Goal: Book appointment/travel/reservation

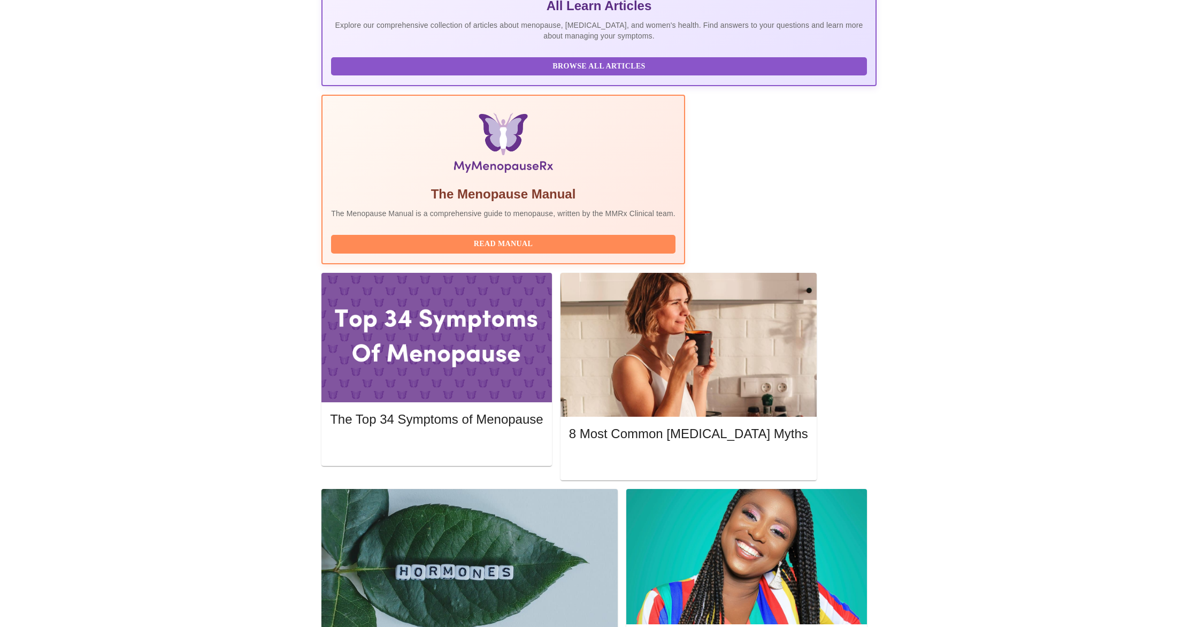
scroll to position [249, 0]
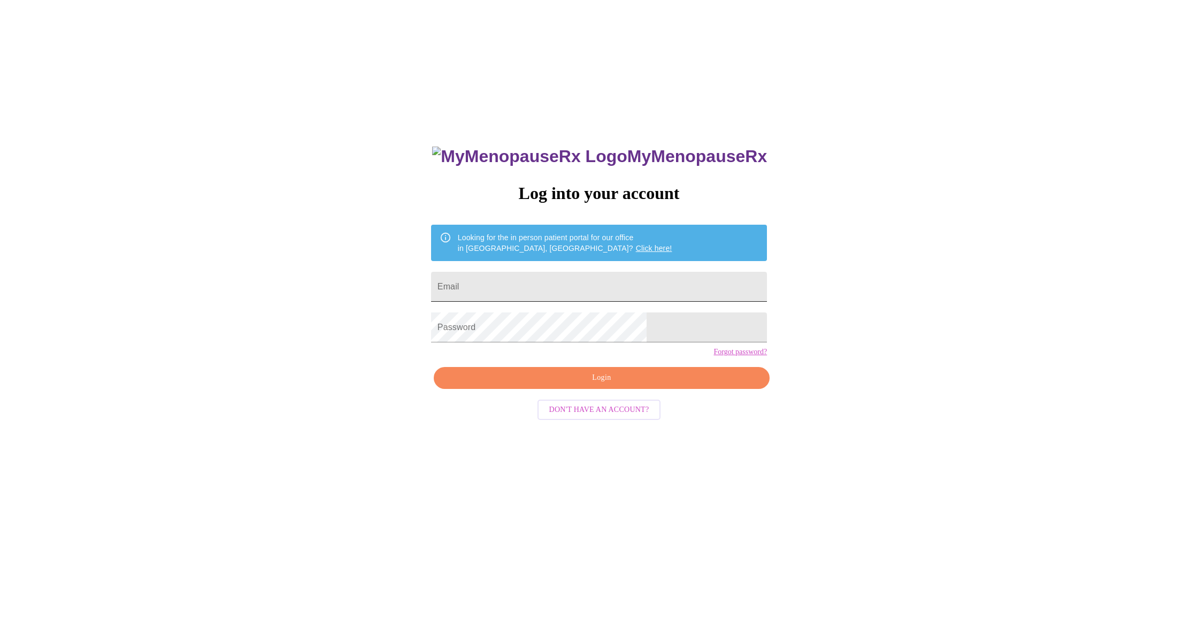
click at [530, 282] on input "Email" at bounding box center [599, 287] width 336 height 30
type input "[EMAIL_ADDRESS][DOMAIN_NAME]"
click at [714, 356] on link "Forgot password?" at bounding box center [741, 352] width 54 height 9
click at [527, 291] on input "Email" at bounding box center [599, 287] width 336 height 30
type input "[EMAIL_ADDRESS][DOMAIN_NAME]"
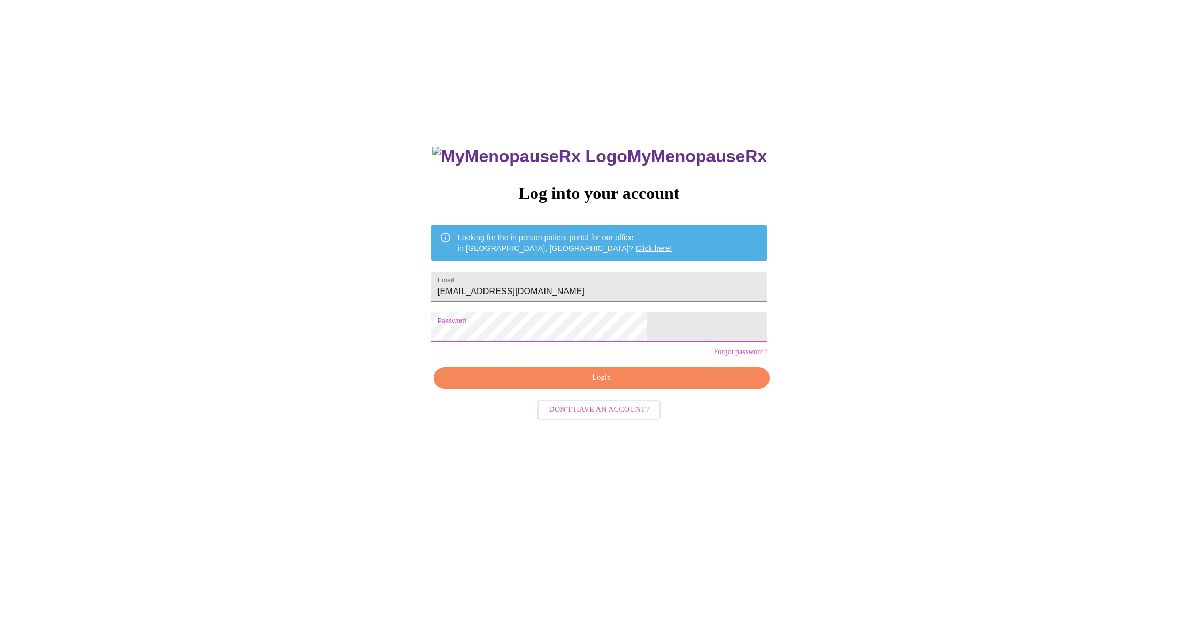
click at [618, 385] on span "Login" at bounding box center [601, 377] width 311 height 13
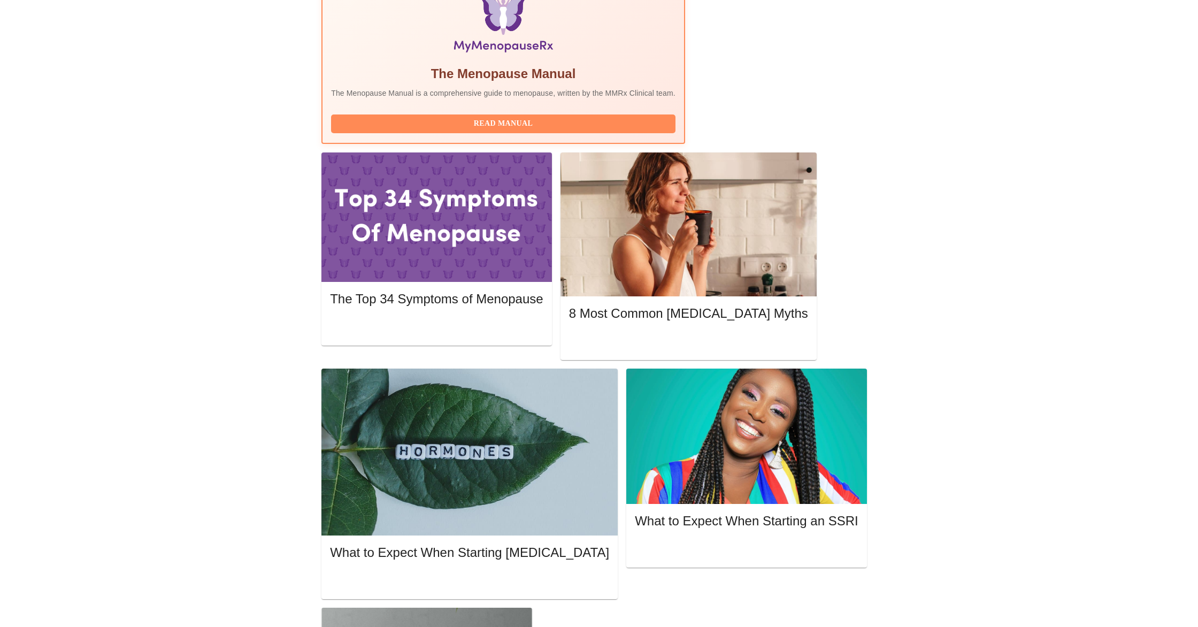
scroll to position [370, 0]
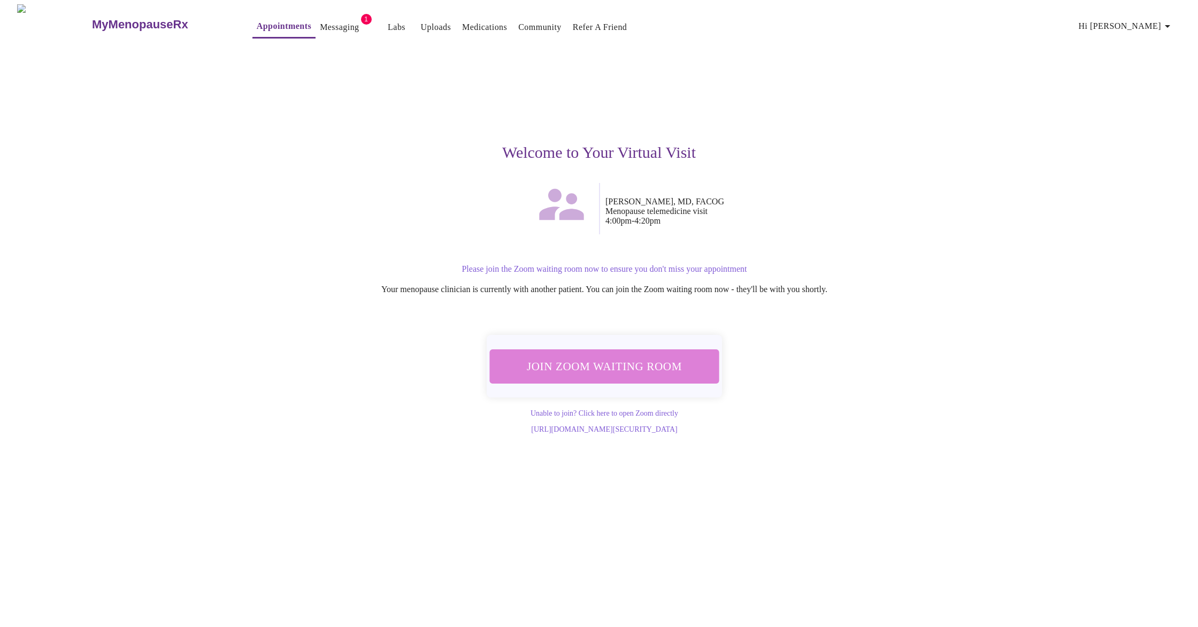
click at [619, 367] on span "Join Zoom Waiting Room" at bounding box center [604, 366] width 201 height 20
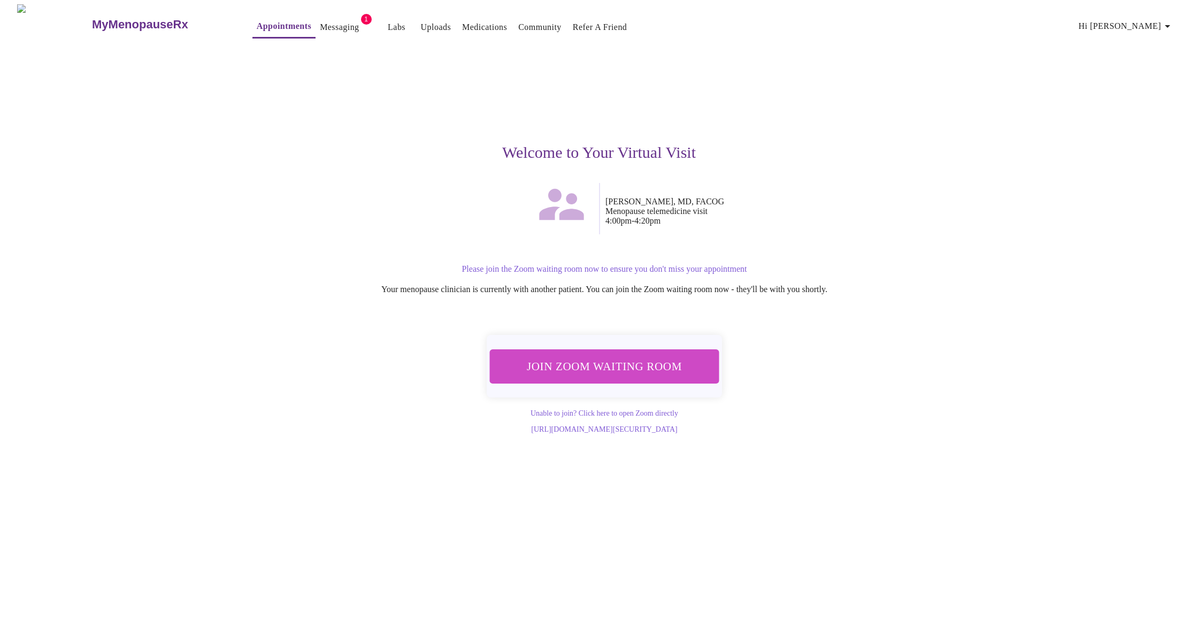
click at [614, 366] on span "Join Zoom Waiting Room" at bounding box center [604, 366] width 201 height 20
click at [585, 363] on span "Join Zoom Waiting Room" at bounding box center [604, 366] width 201 height 20
click at [628, 364] on span "Join Zoom Waiting Room" at bounding box center [604, 366] width 201 height 20
click at [601, 362] on span "Join Zoom Waiting Room" at bounding box center [604, 366] width 201 height 20
click at [632, 360] on span "Join Zoom Waiting Room" at bounding box center [604, 366] width 201 height 20
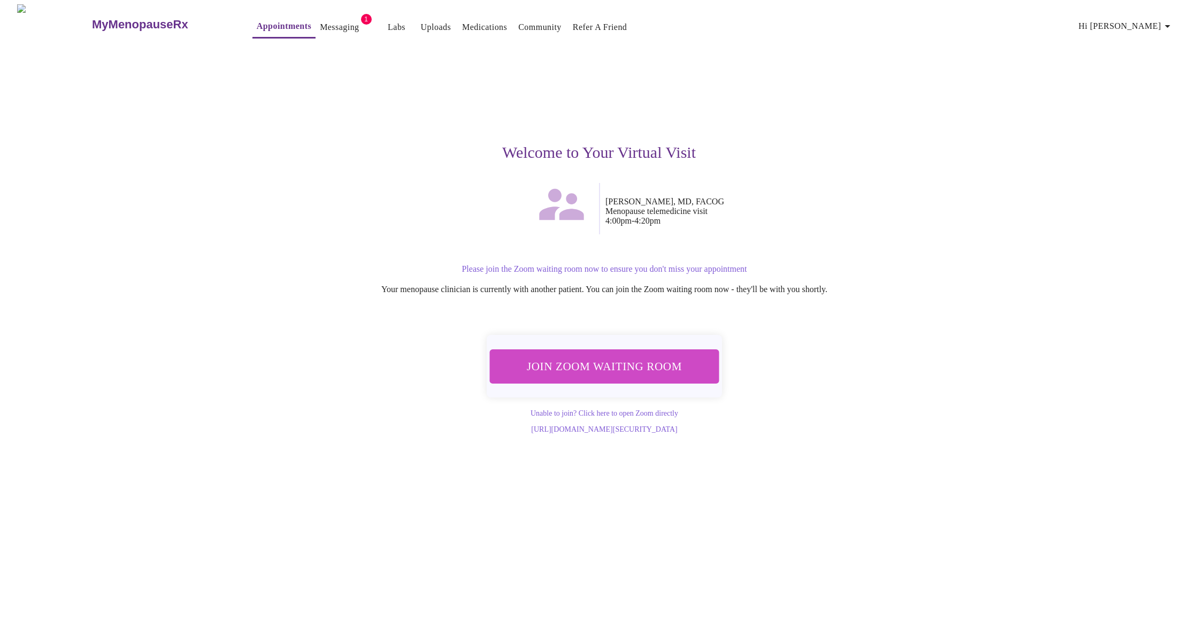
click at [320, 21] on link "Messaging" at bounding box center [339, 27] width 39 height 15
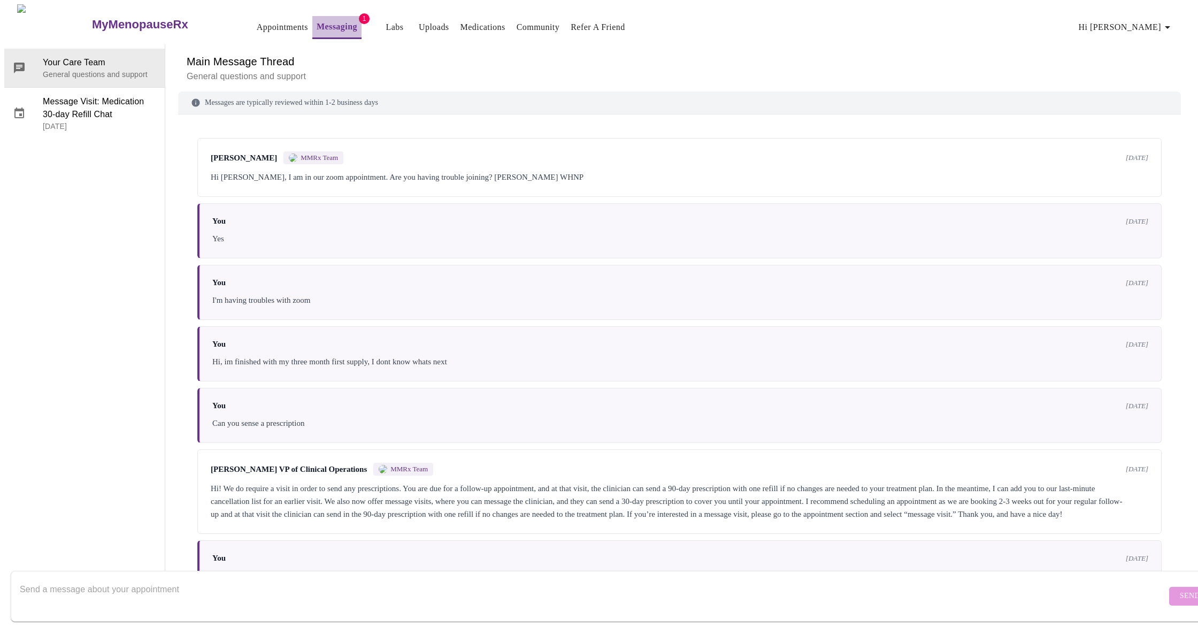
click at [322, 25] on link "Messaging" at bounding box center [337, 26] width 41 height 15
click at [124, 579] on textarea "Send a message about your appointment" at bounding box center [593, 596] width 1147 height 34
type textarea "is 4:03 and waiting for someone who is on another appointment"
click at [1154, 575] on form "is 4:03 and waiting for someone who is on another appointment Send" at bounding box center [615, 596] width 1208 height 51
click at [1180, 590] on span "Send" at bounding box center [1190, 596] width 20 height 13
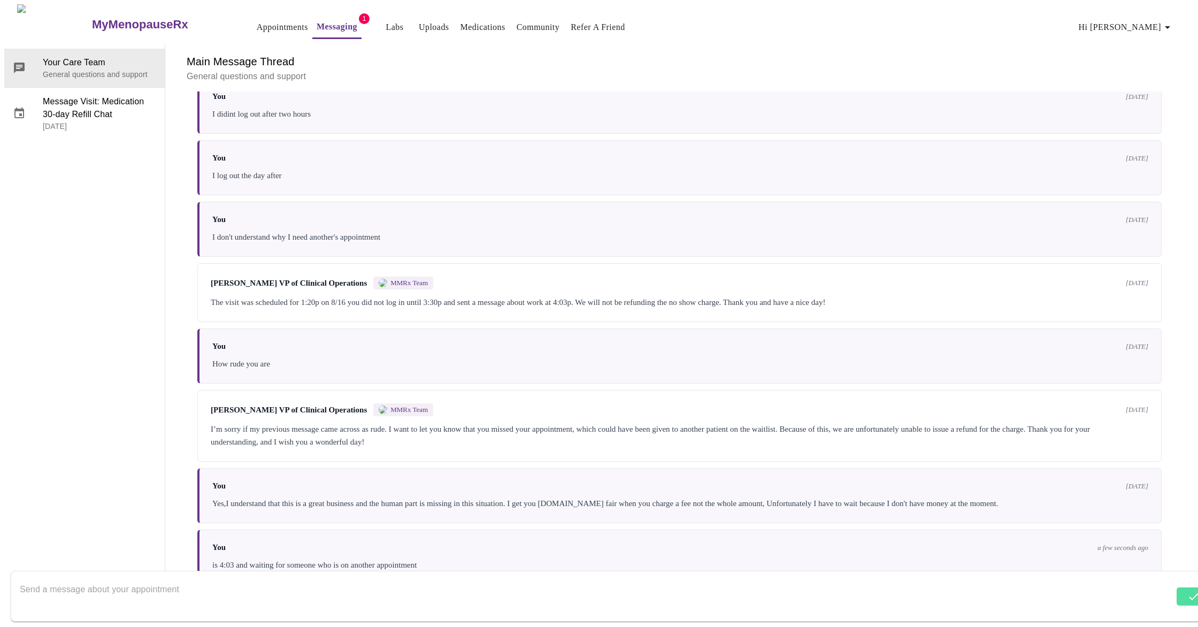
scroll to position [1431, 0]
